Goal: Task Accomplishment & Management: Manage account settings

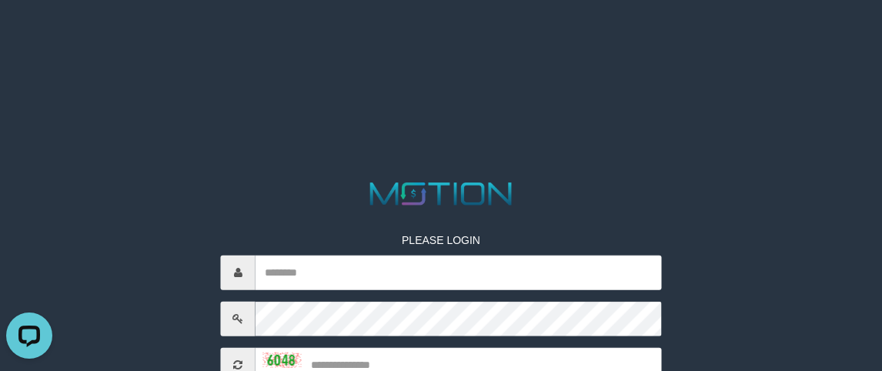
click at [745, 38] on html "PLEASE LOGIN Whoops! We has encountered some problem. Your account is inactive,…" at bounding box center [441, 19] width 882 height 38
click at [115, 38] on html "PLEASE LOGIN Whoops! We has encountered some problem. Your account is inactive,…" at bounding box center [441, 19] width 882 height 38
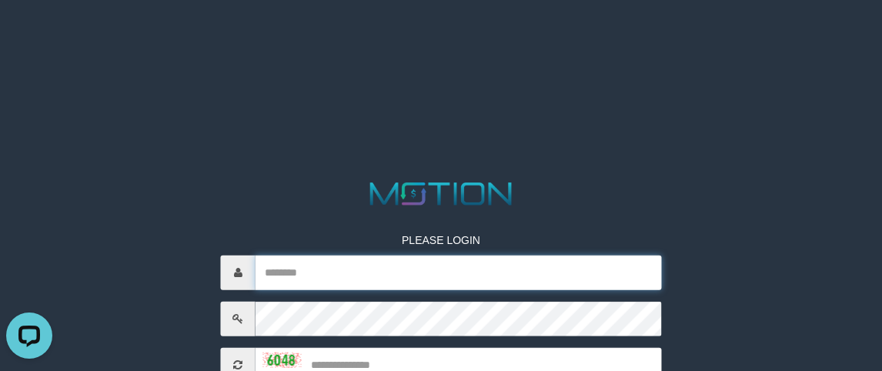
click at [306, 259] on input "text" at bounding box center [458, 272] width 406 height 35
click at [310, 265] on input "text" at bounding box center [458, 272] width 406 height 35
click at [330, 258] on input "text" at bounding box center [458, 272] width 406 height 35
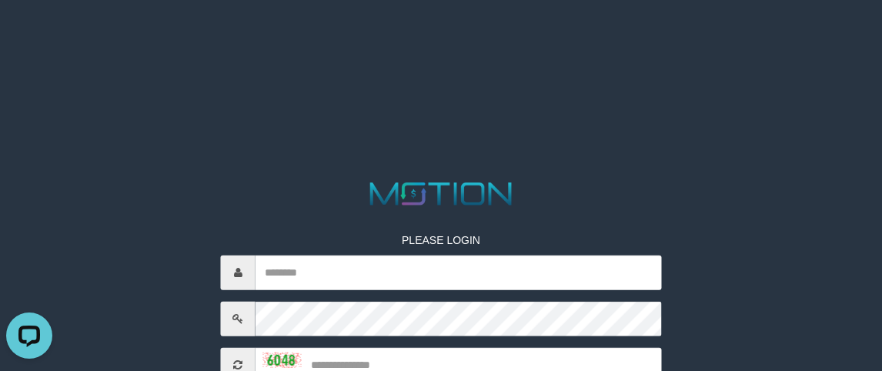
click at [365, 248] on div "PLEASE LOGIN Whoops! We has encountered some problem. Your account is inactive,…" at bounding box center [441, 371] width 464 height 326
click at [409, 226] on div "PLEASE LOGIN Whoops! We has encountered some problem. Your account is inactive,…" at bounding box center [441, 371] width 464 height 326
click at [446, 218] on p at bounding box center [441, 215] width 441 height 15
click at [463, 211] on p at bounding box center [441, 215] width 441 height 15
